Goal: Navigation & Orientation: Find specific page/section

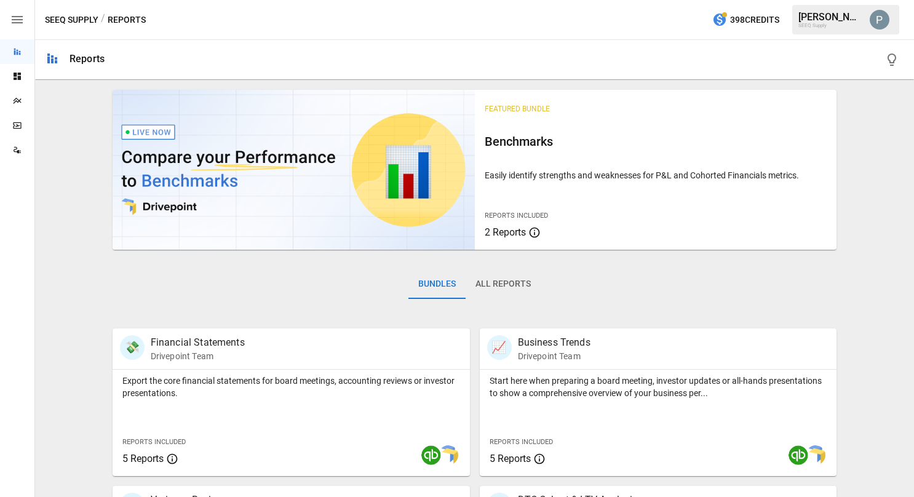
click at [22, 80] on div "Dashboards" at bounding box center [17, 76] width 34 height 10
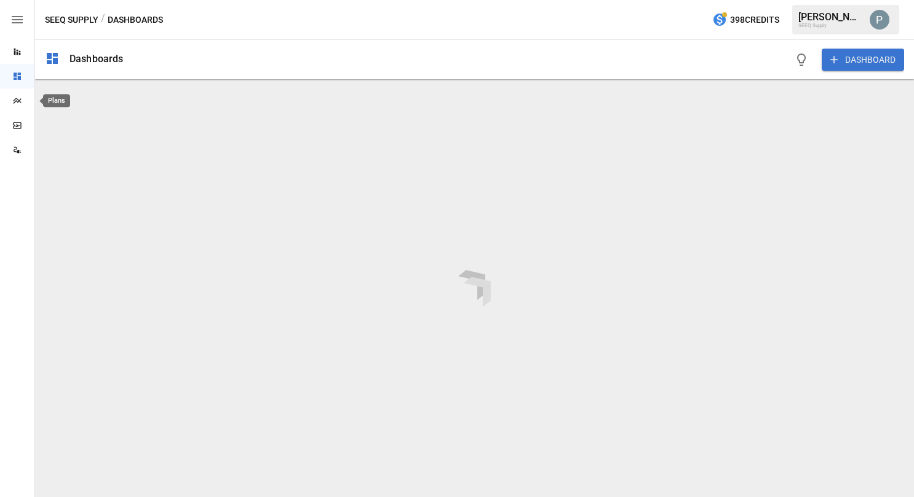
click at [23, 105] on div "Plans" at bounding box center [17, 101] width 34 height 10
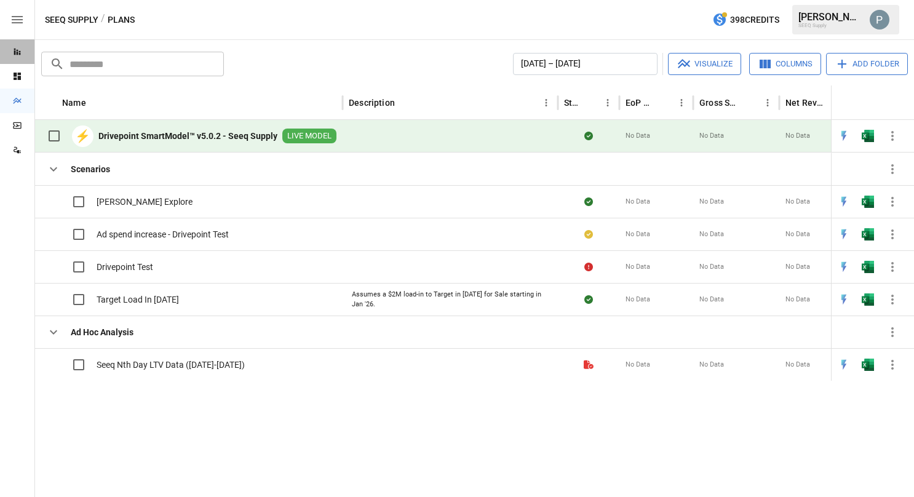
click at [14, 58] on div "Reports" at bounding box center [17, 51] width 34 height 25
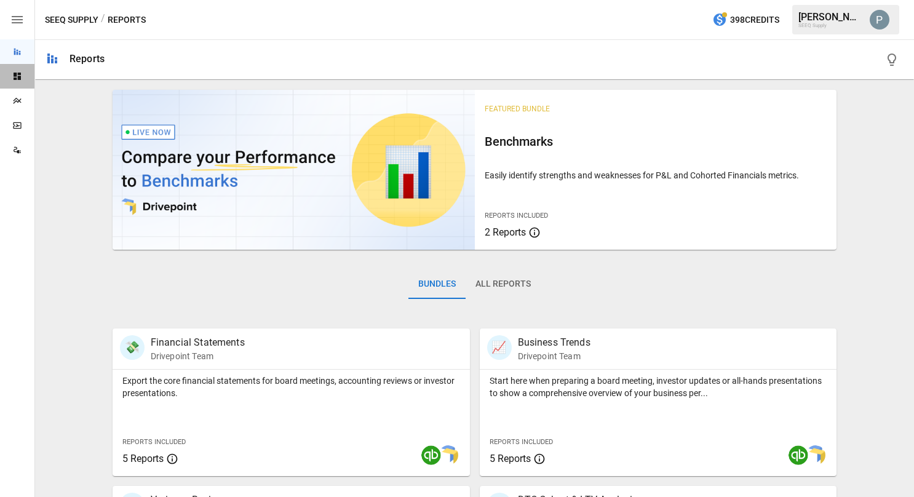
click at [15, 73] on icon "Dashboards" at bounding box center [17, 76] width 7 height 7
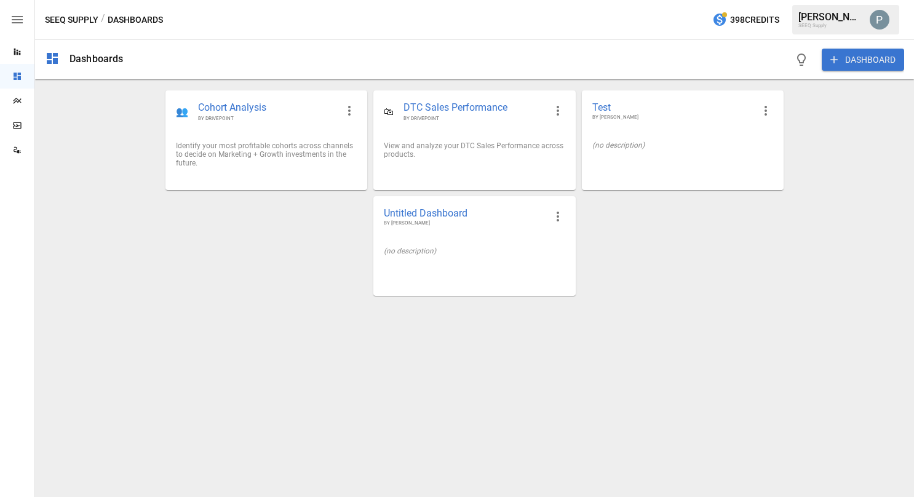
click at [22, 102] on icon "Plans" at bounding box center [17, 101] width 10 height 10
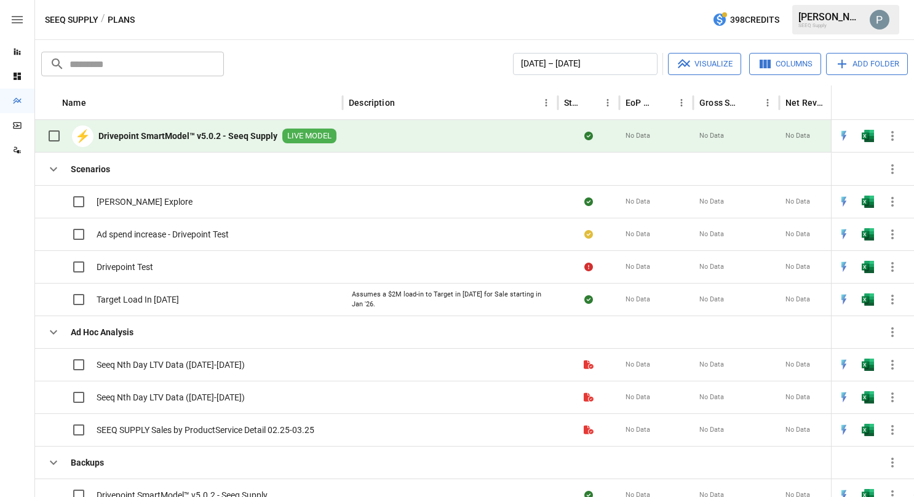
click at [129, 139] on b "Drivepoint SmartModel™ v5.0.2 - Seeq Supply" at bounding box center [187, 136] width 179 height 12
